Goal: Transaction & Acquisition: Book appointment/travel/reservation

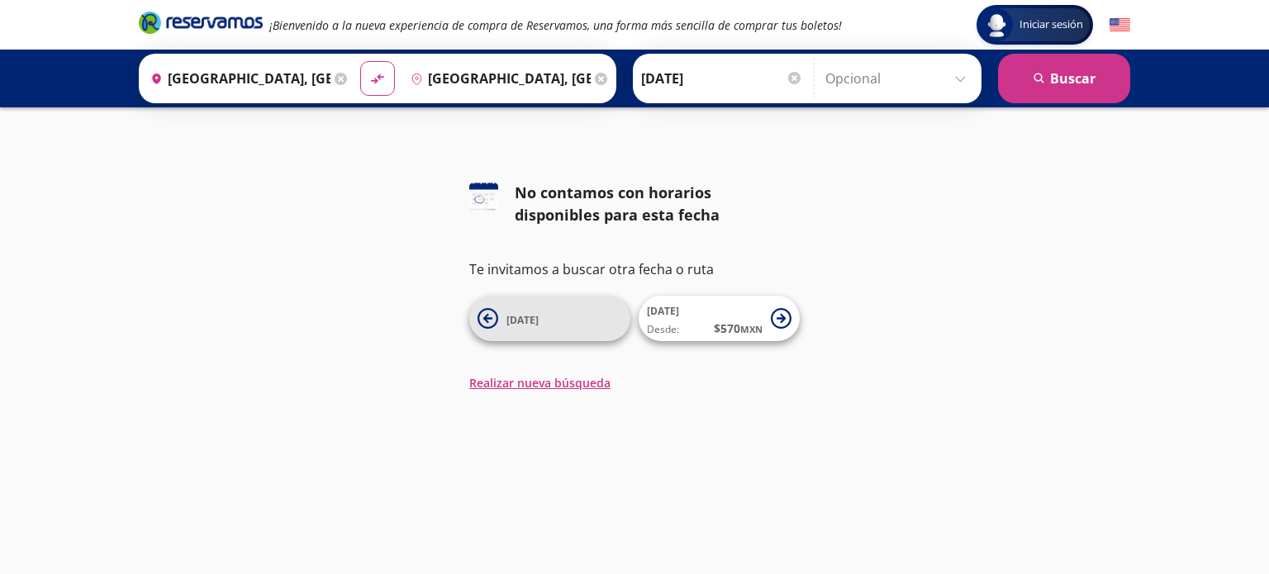
click at [559, 319] on span "[DATE]" at bounding box center [564, 319] width 116 height 20
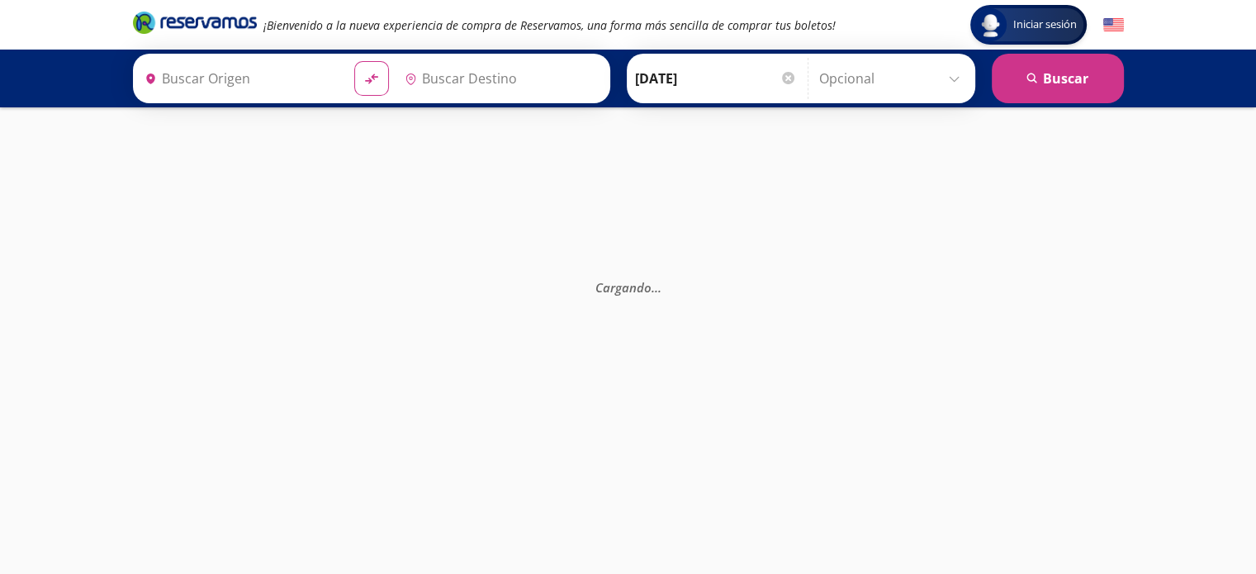
type input "[GEOGRAPHIC_DATA], [GEOGRAPHIC_DATA]"
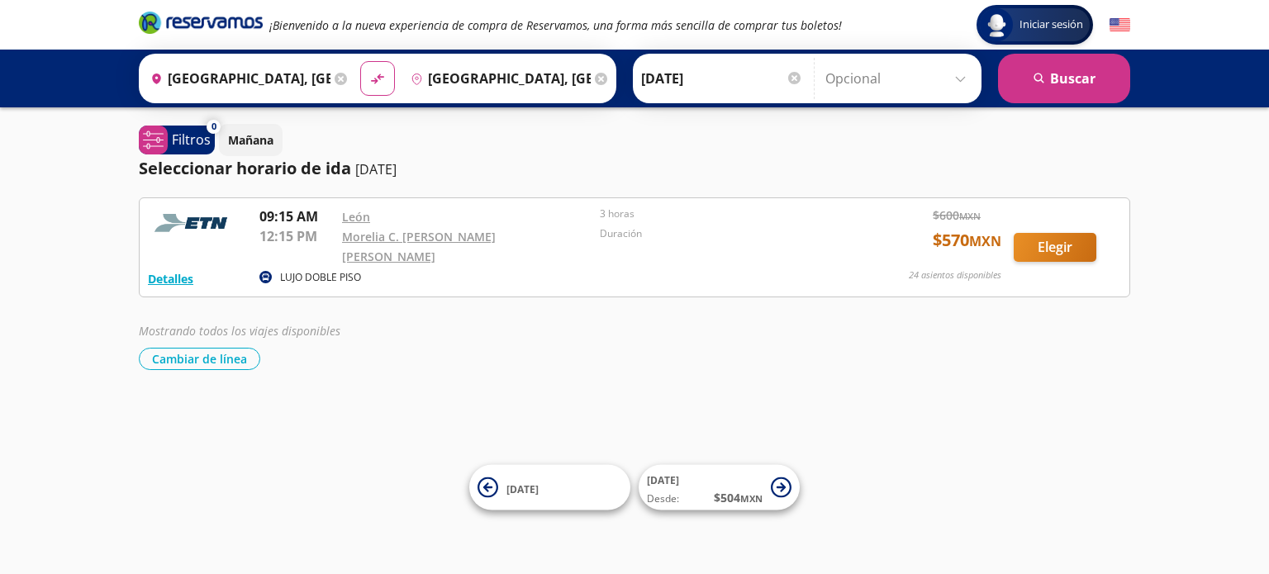
click at [26, 266] on div "Iniciar sesión Iniciar sesión ¡Bienvenido a la nueva experiencia de compra de R…" at bounding box center [634, 287] width 1269 height 574
click at [734, 506] on button "[DATE] Desde: $ 504 MXN" at bounding box center [718, 487] width 161 height 45
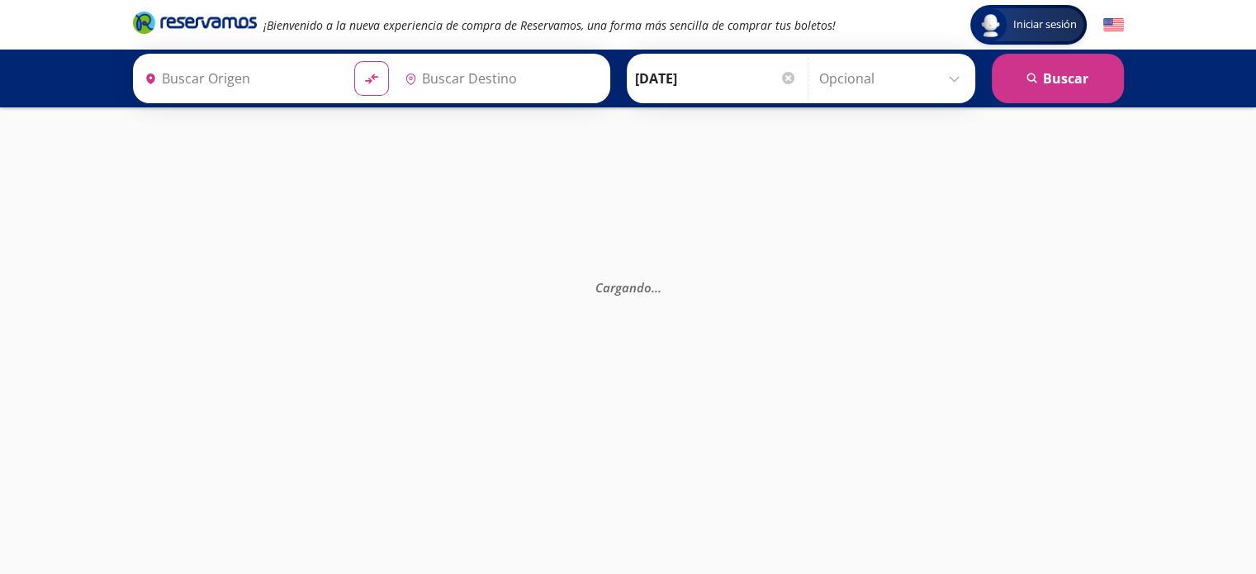
type input "[GEOGRAPHIC_DATA], [GEOGRAPHIC_DATA]"
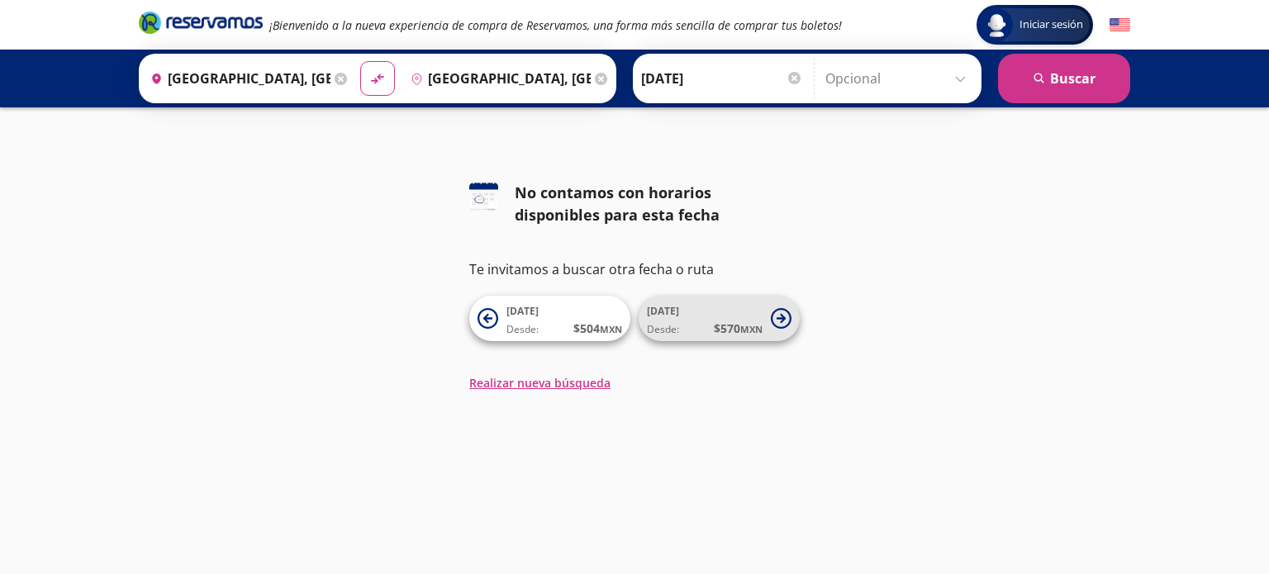
click at [694, 317] on span "[DATE] Desde: $ 570 MXN" at bounding box center [705, 318] width 116 height 37
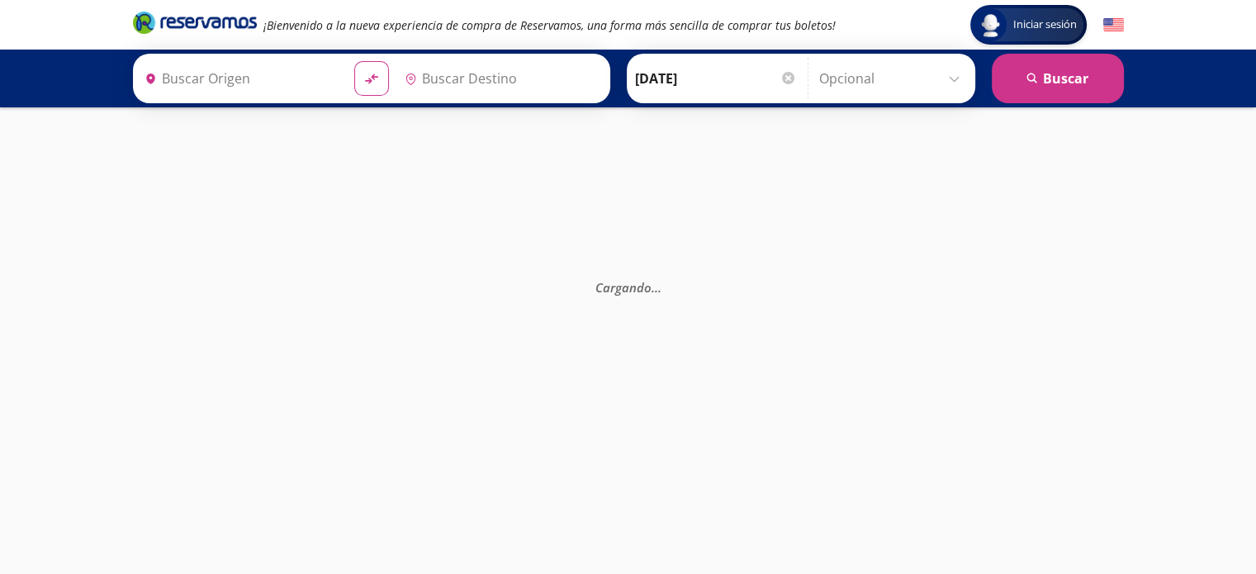
type input "[GEOGRAPHIC_DATA], [GEOGRAPHIC_DATA]"
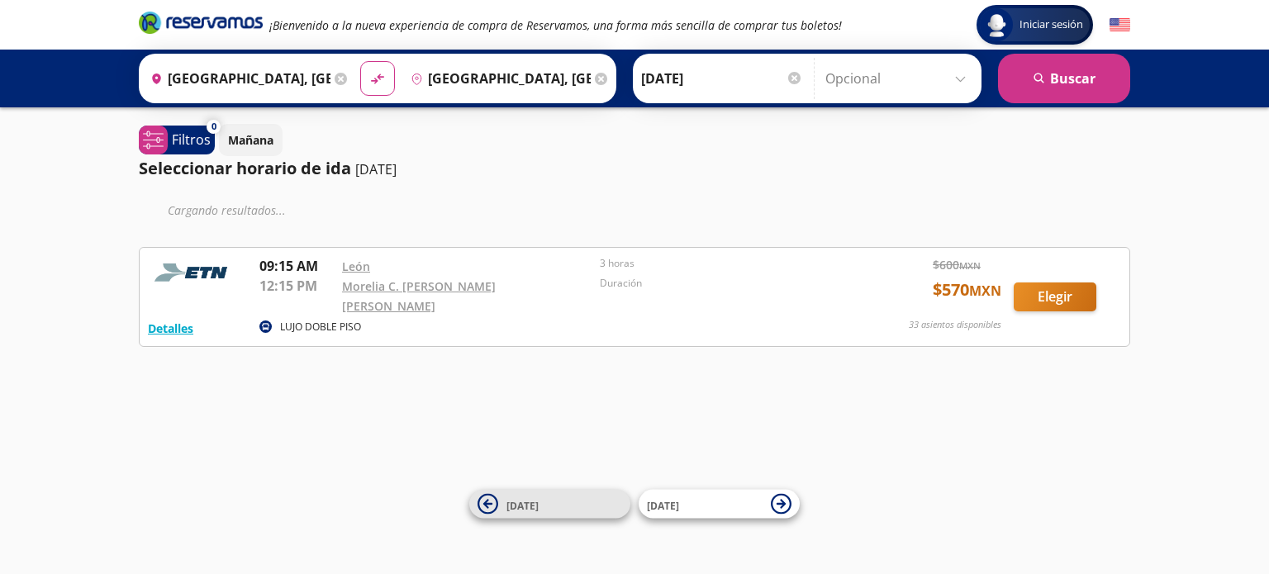
click at [585, 498] on span "[DATE]" at bounding box center [564, 504] width 116 height 20
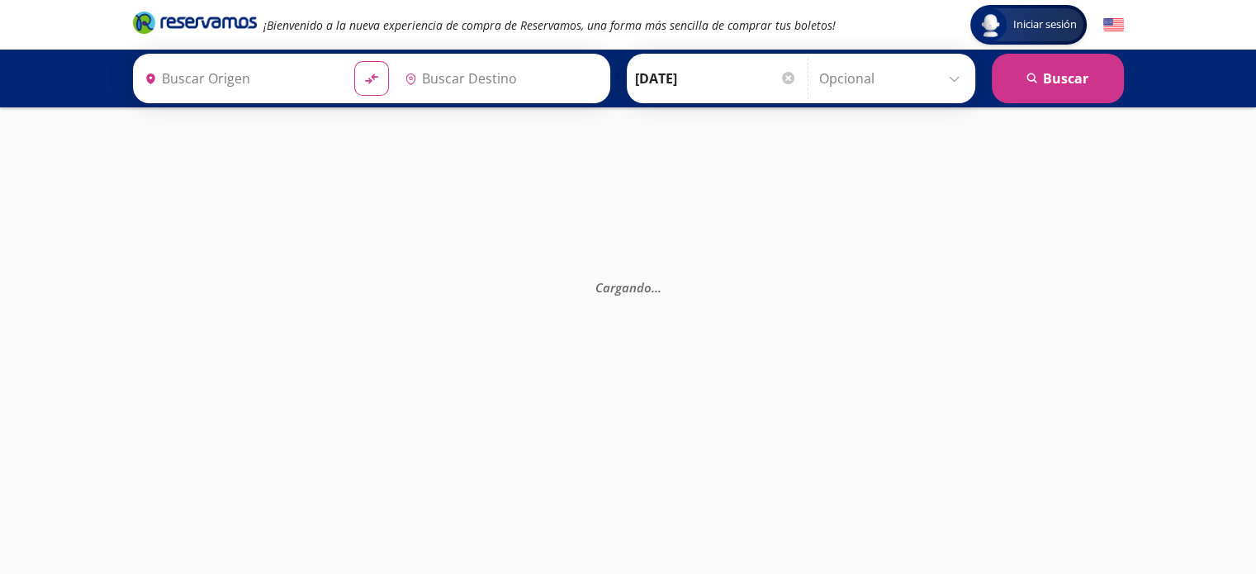
type input "[GEOGRAPHIC_DATA], [GEOGRAPHIC_DATA]"
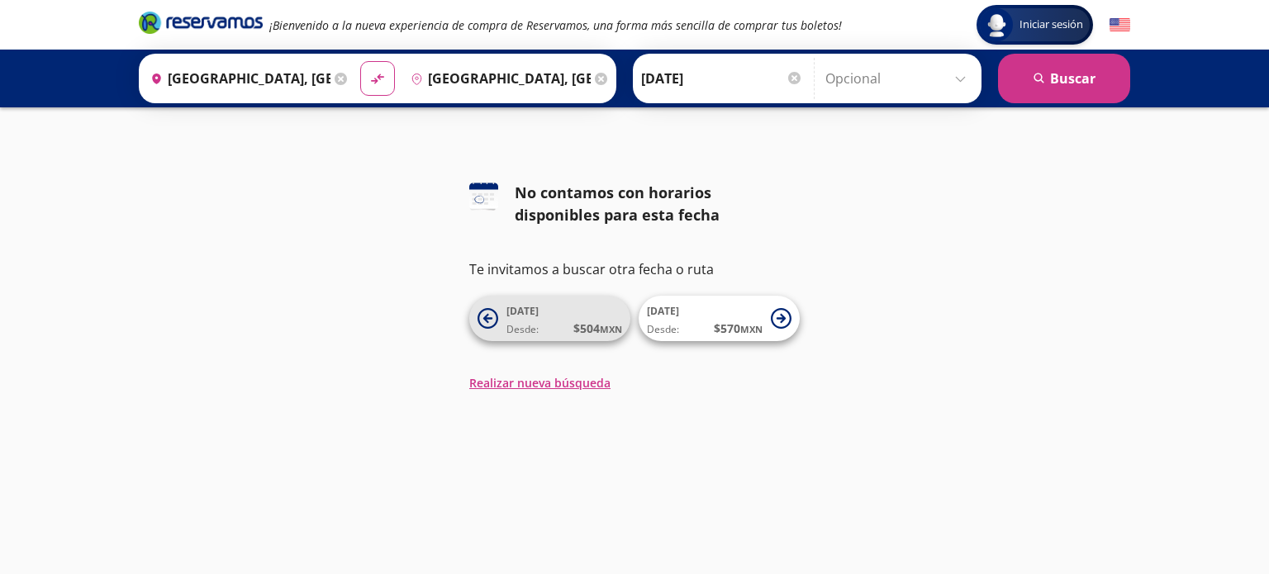
click at [589, 336] on span "$ 504 MXN" at bounding box center [597, 328] width 49 height 17
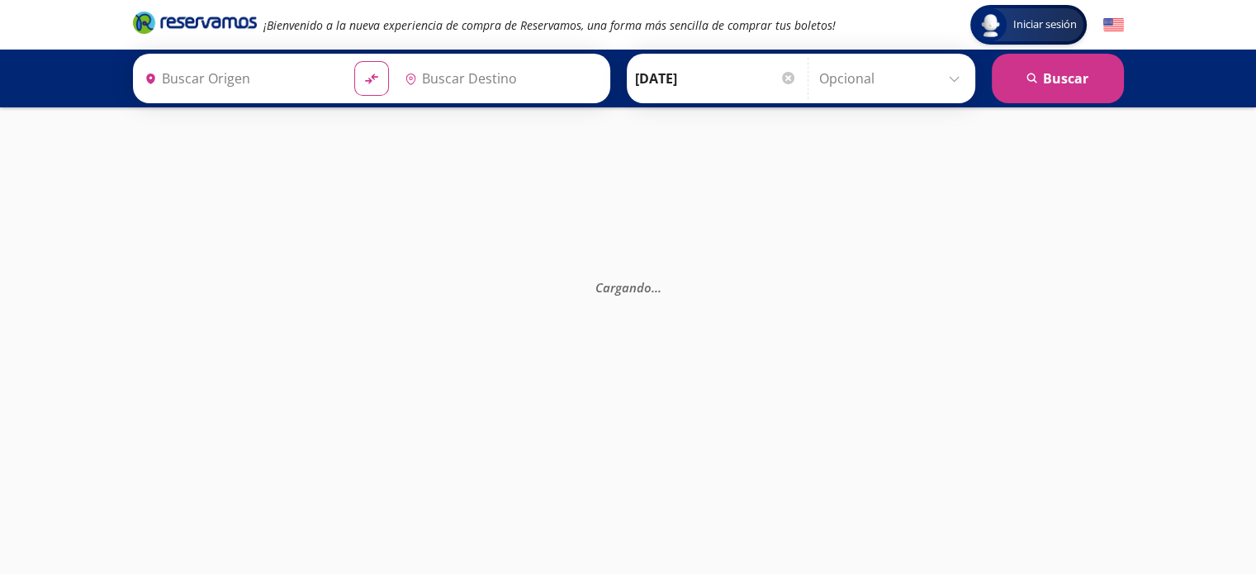
type input "[GEOGRAPHIC_DATA], [GEOGRAPHIC_DATA]"
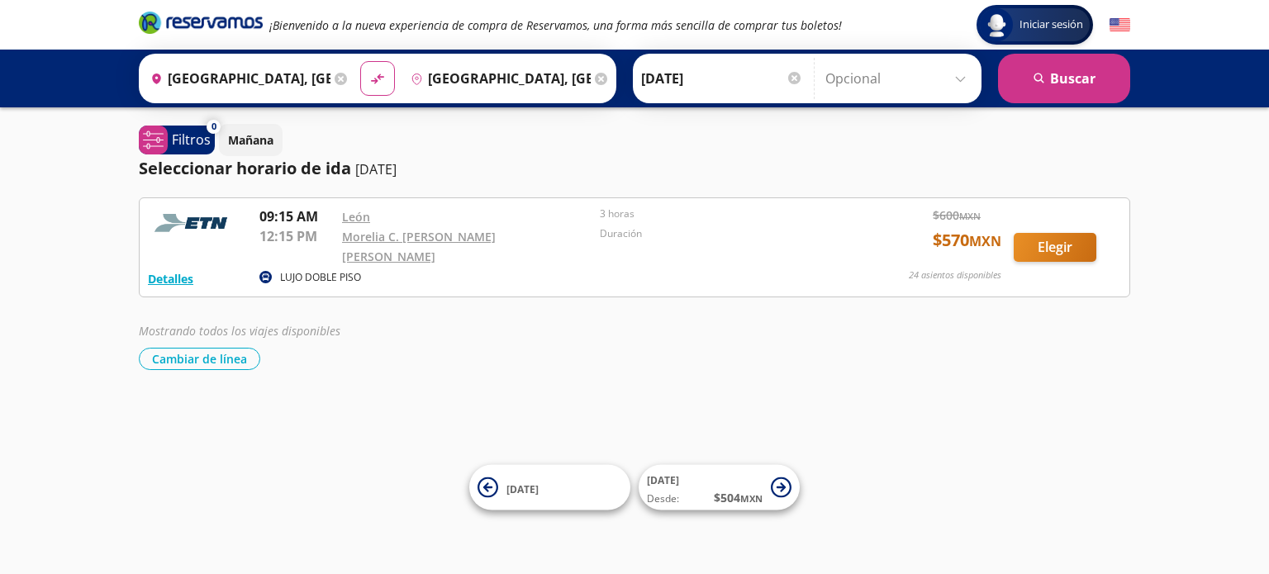
click at [334, 78] on icon at bounding box center [340, 79] width 12 height 12
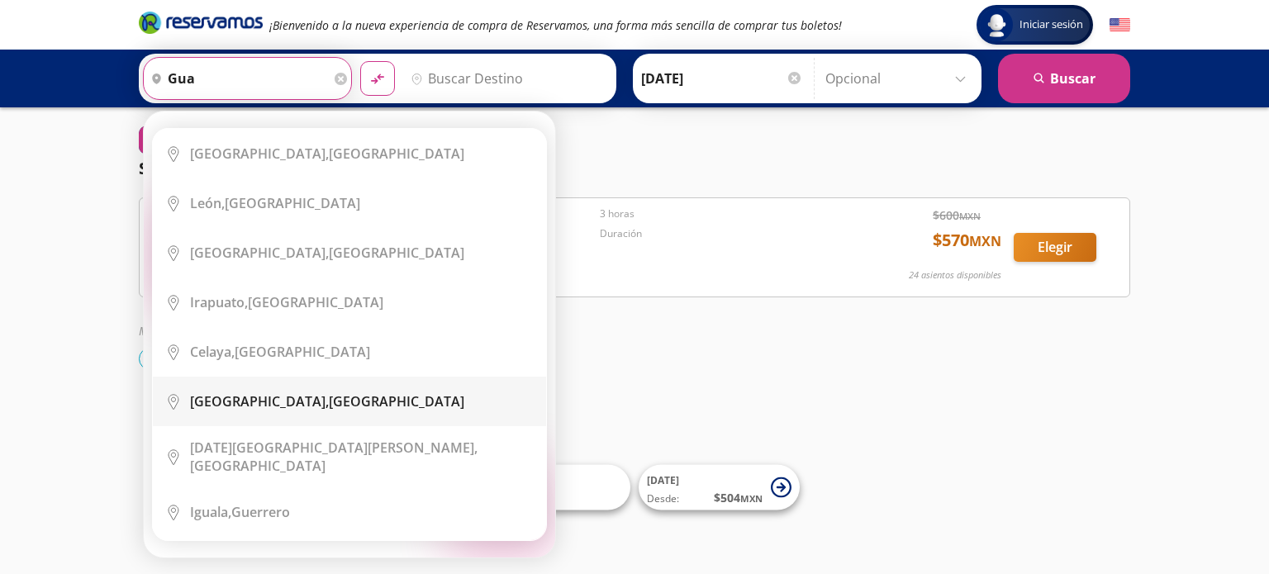
click at [297, 395] on div "[GEOGRAPHIC_DATA], [GEOGRAPHIC_DATA]" at bounding box center [327, 401] width 274 height 18
type input "[GEOGRAPHIC_DATA], [GEOGRAPHIC_DATA]"
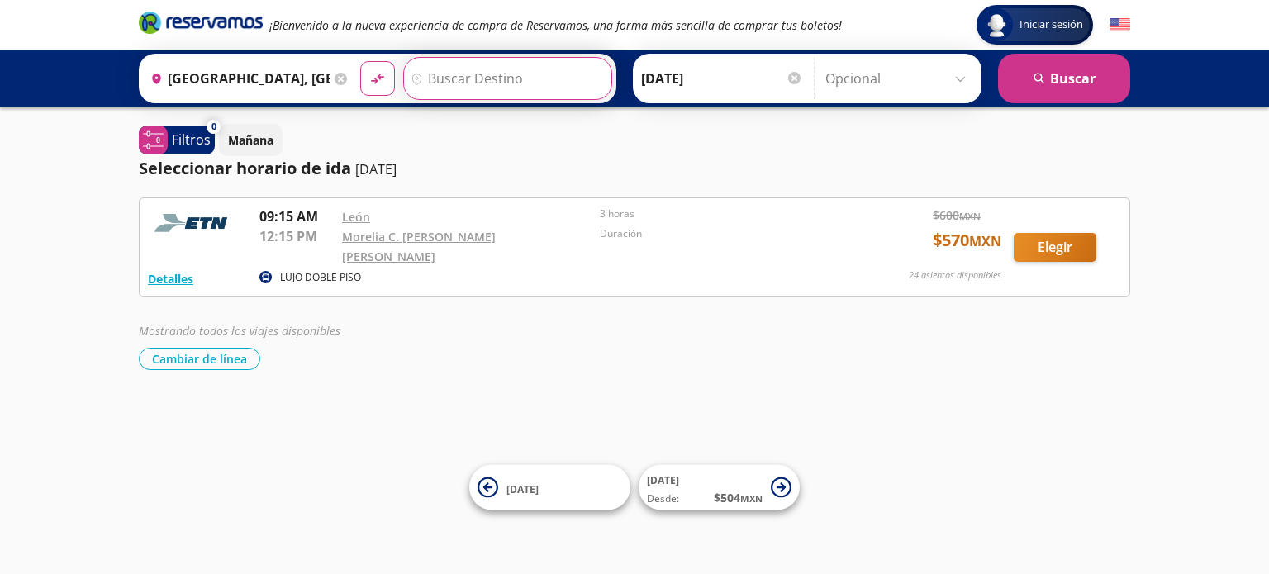
click at [478, 59] on input "Destino" at bounding box center [505, 78] width 203 height 41
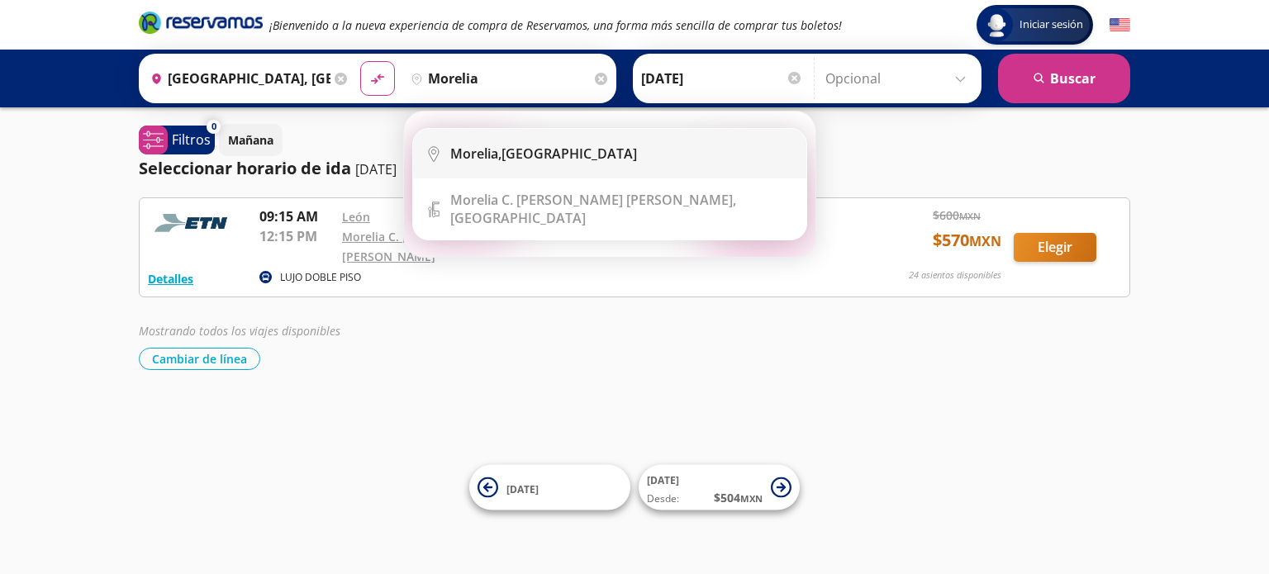
click at [515, 172] on li "City Icon [GEOGRAPHIC_DATA], [GEOGRAPHIC_DATA]" at bounding box center [609, 154] width 393 height 50
type input "[GEOGRAPHIC_DATA], [GEOGRAPHIC_DATA]"
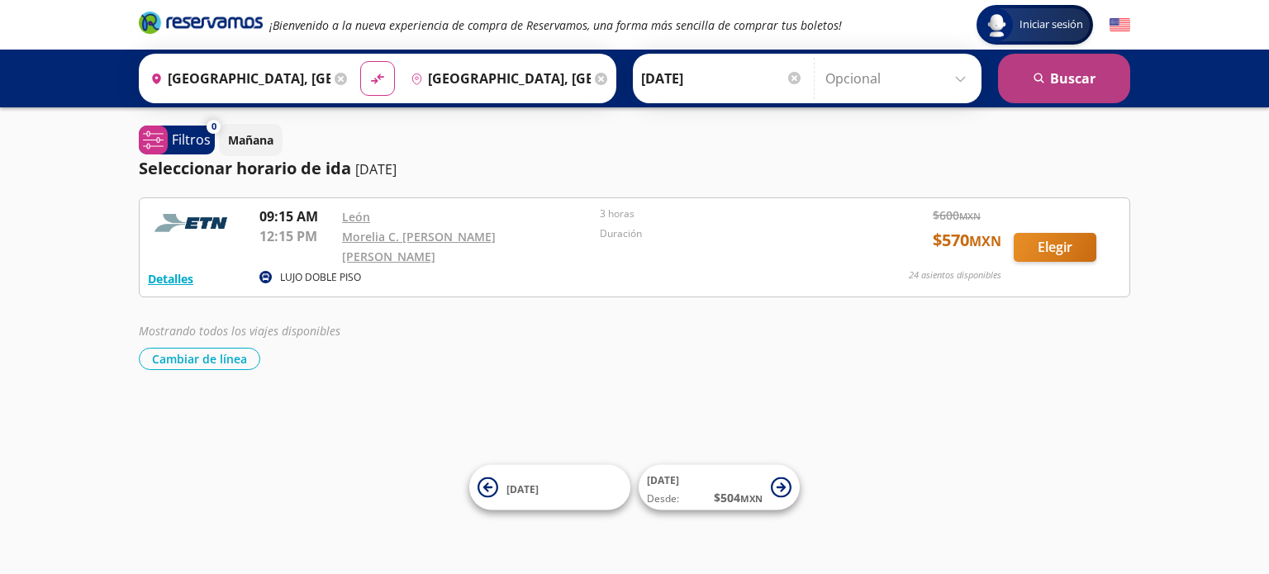
click at [1088, 88] on button "search [GEOGRAPHIC_DATA]" at bounding box center [1064, 79] width 132 height 50
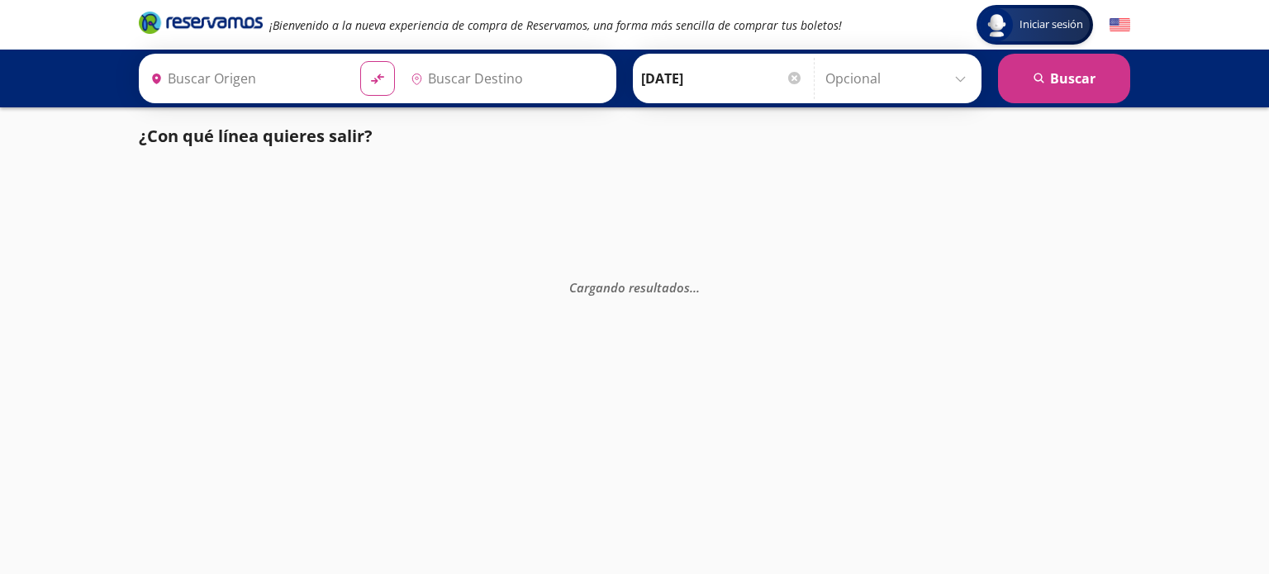
type input "[GEOGRAPHIC_DATA], [GEOGRAPHIC_DATA]"
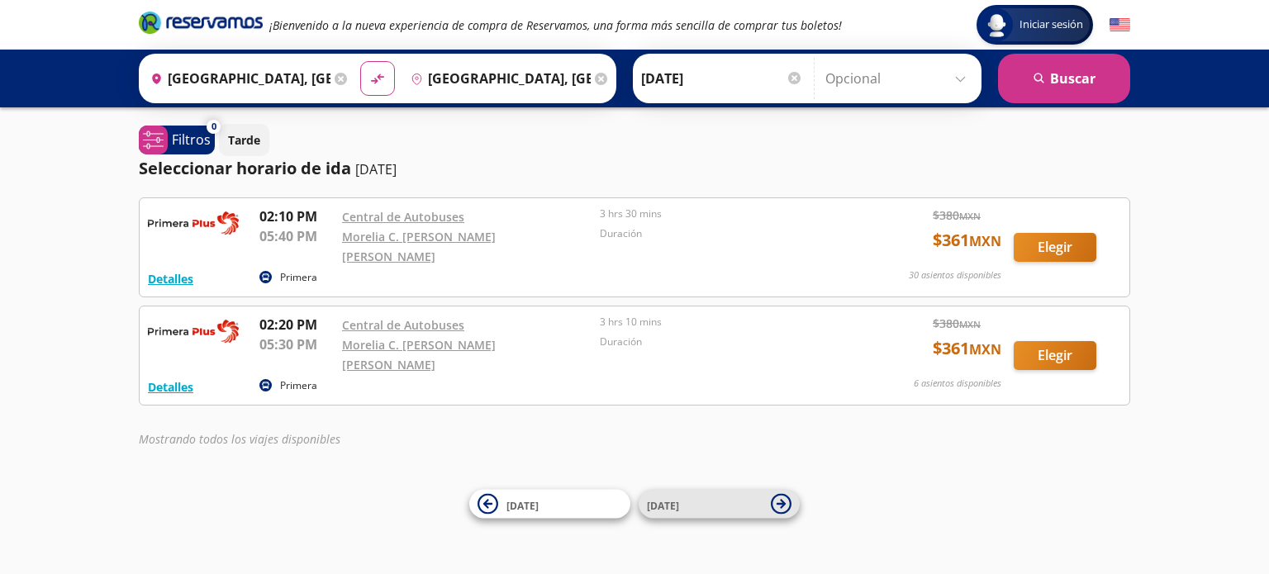
click at [733, 501] on span "[DATE]" at bounding box center [705, 504] width 116 height 20
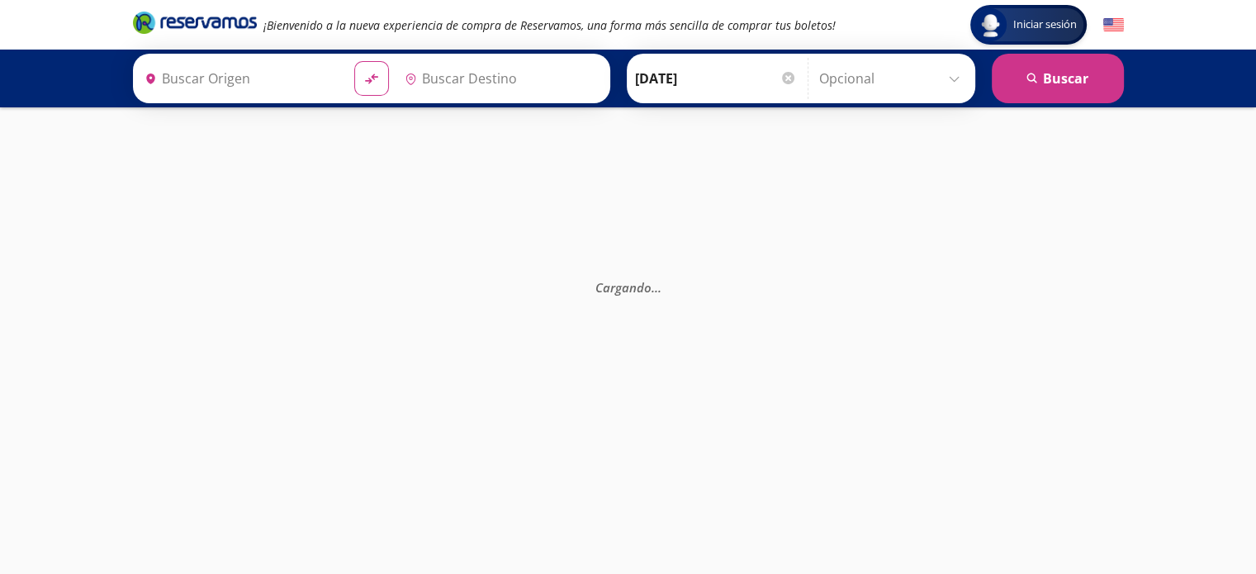
type input "[GEOGRAPHIC_DATA], [GEOGRAPHIC_DATA]"
